Goal: Obtain resource: Obtain resource

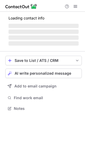
scroll to position [120, 85]
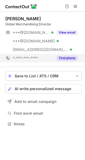
click at [66, 54] on div "Find phone" at bounding box center [66, 58] width 24 height 9
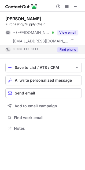
scroll to position [124, 85]
click at [66, 48] on button "Find phone" at bounding box center [67, 49] width 21 height 5
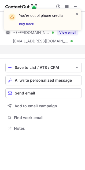
scroll to position [116, 85]
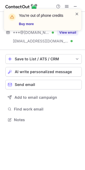
click at [75, 13] on span at bounding box center [77, 13] width 4 height 5
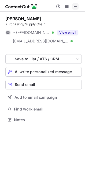
click at [76, 5] on span at bounding box center [75, 6] width 4 height 4
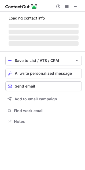
scroll to position [130, 85]
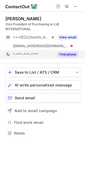
click at [65, 54] on button "Find phone" at bounding box center [67, 54] width 21 height 5
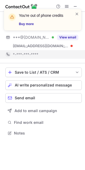
click at [75, 6] on div "You're out of phone credits Buy more" at bounding box center [42, 22] width 85 height 36
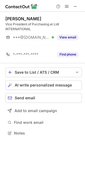
scroll to position [121, 85]
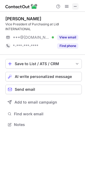
click at [75, 5] on span at bounding box center [75, 6] width 4 height 4
